Goal: Navigation & Orientation: Find specific page/section

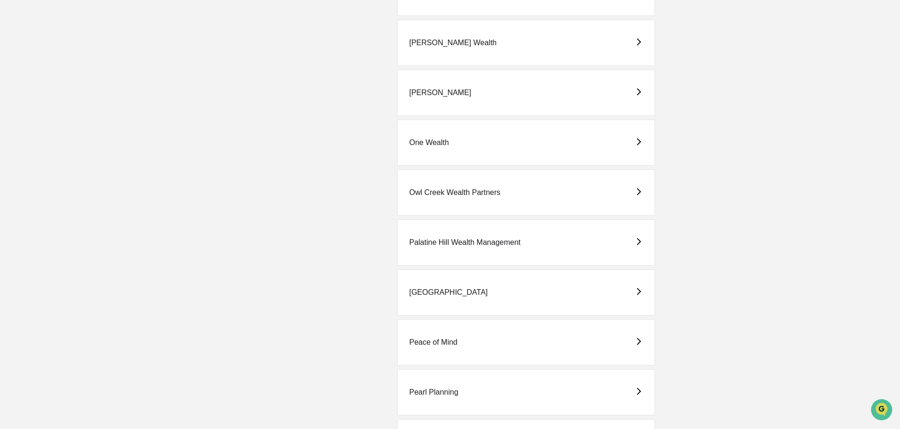
scroll to position [943, 0]
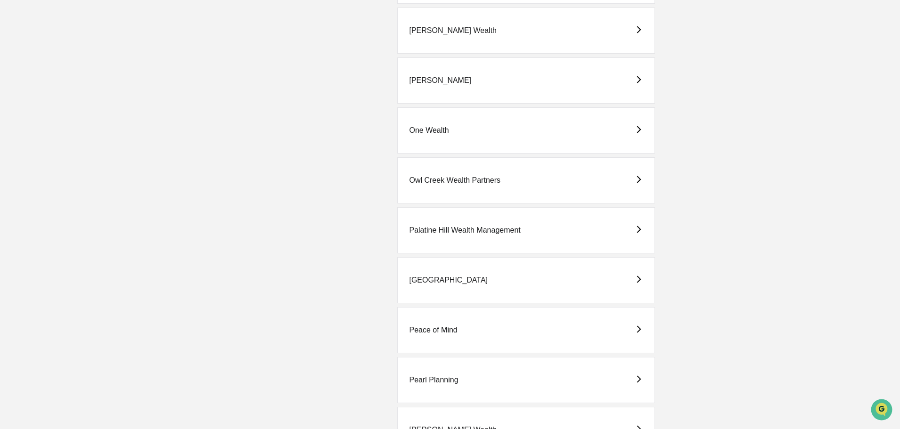
click at [440, 279] on div "[GEOGRAPHIC_DATA]" at bounding box center [448, 280] width 79 height 8
